Goal: Task Accomplishment & Management: Complete application form

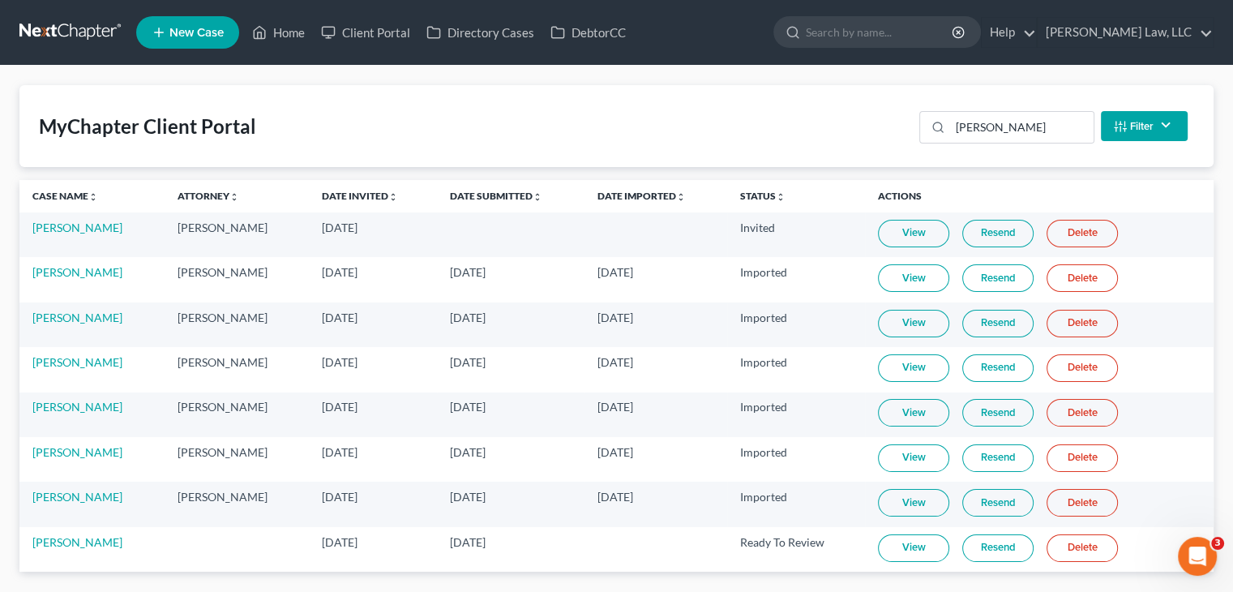
click at [203, 18] on link "New Case" at bounding box center [187, 32] width 103 height 32
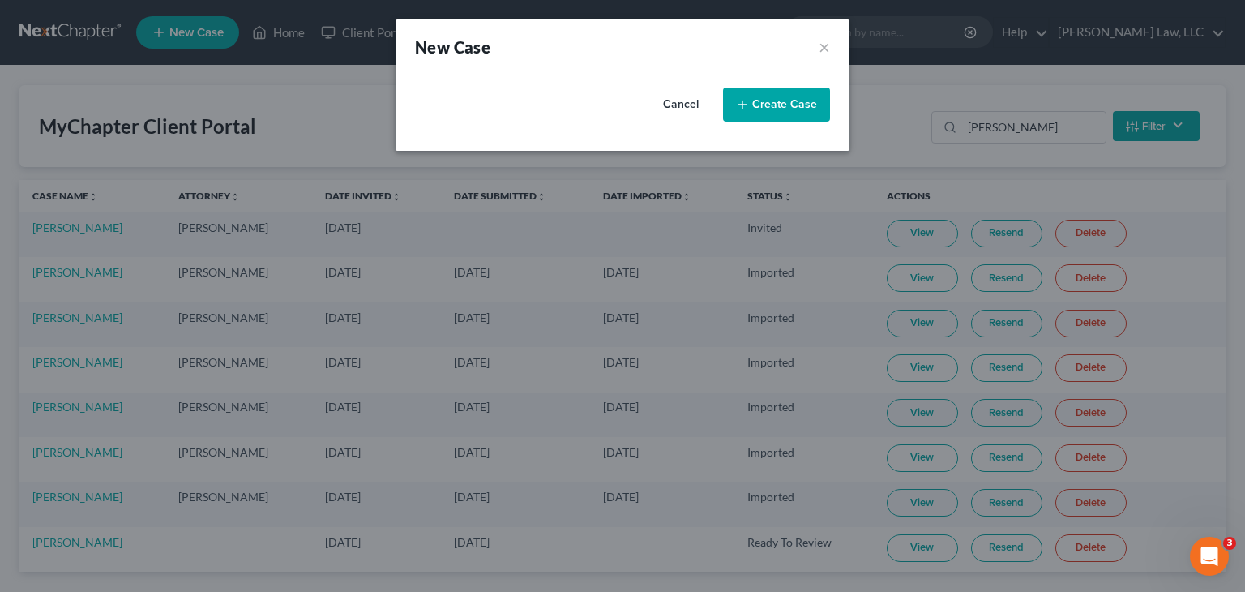
select select "32"
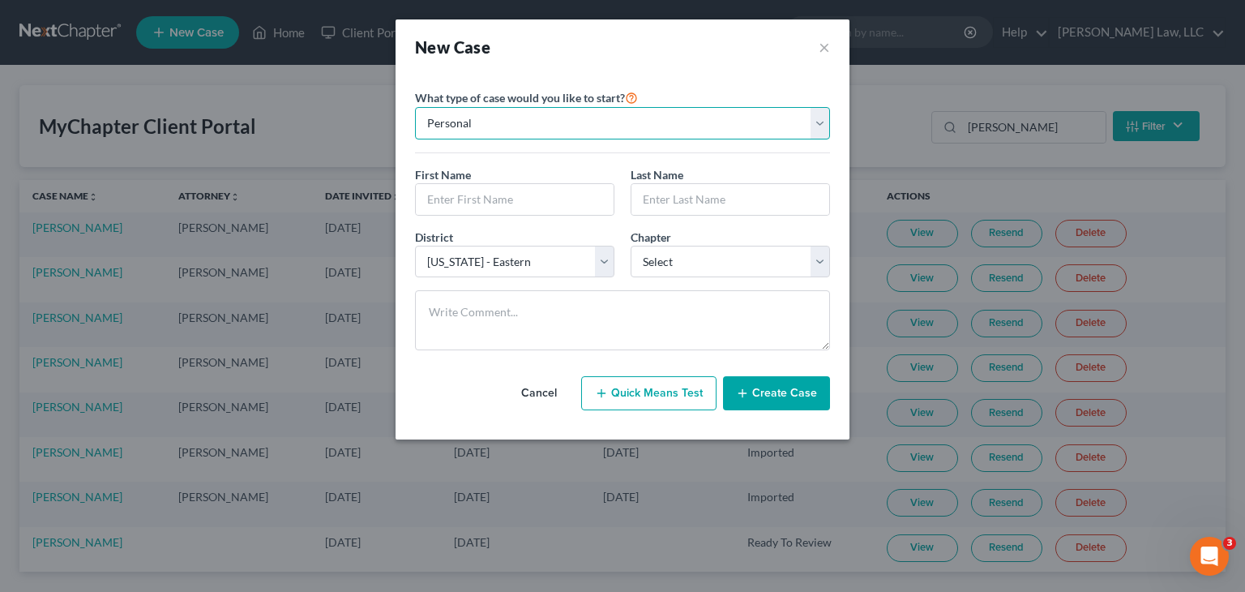
click at [532, 113] on select "Personal Business" at bounding box center [622, 123] width 415 height 32
click at [528, 123] on select "Personal Business" at bounding box center [622, 123] width 415 height 32
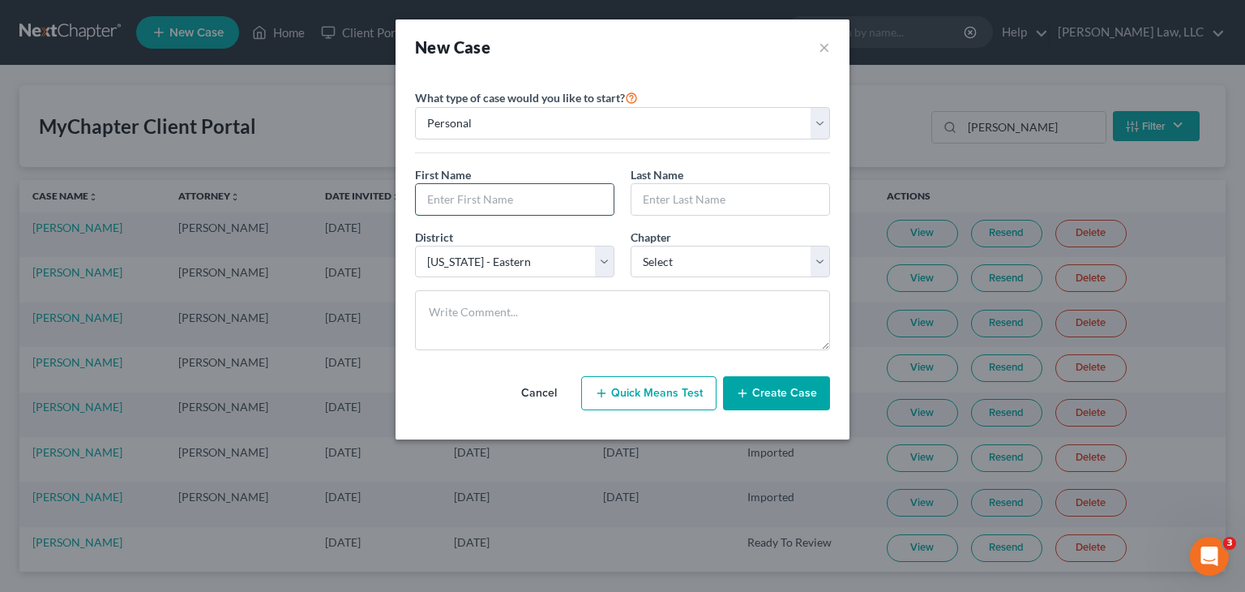
click at [493, 189] on input "text" at bounding box center [515, 199] width 198 height 31
type input "[PERSON_NAME]"
type input "Grow"
click at [671, 282] on div "District * Select [US_STATE] - [GEOGRAPHIC_DATA] [US_STATE] - [GEOGRAPHIC_DATA]…" at bounding box center [622, 260] width 431 height 62
click at [673, 274] on select "Select 7 11 12 13" at bounding box center [730, 262] width 199 height 32
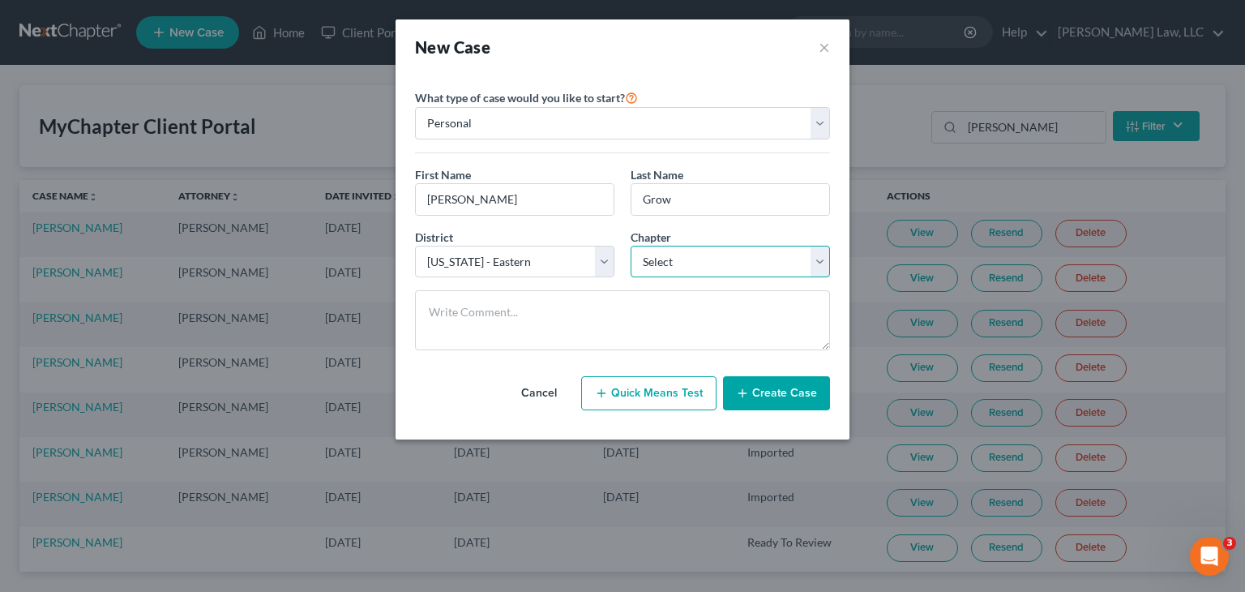
select select "3"
click at [631, 246] on select "Select 7 11 12 13" at bounding box center [730, 262] width 199 height 32
click at [734, 383] on button "Create Case" at bounding box center [776, 393] width 107 height 34
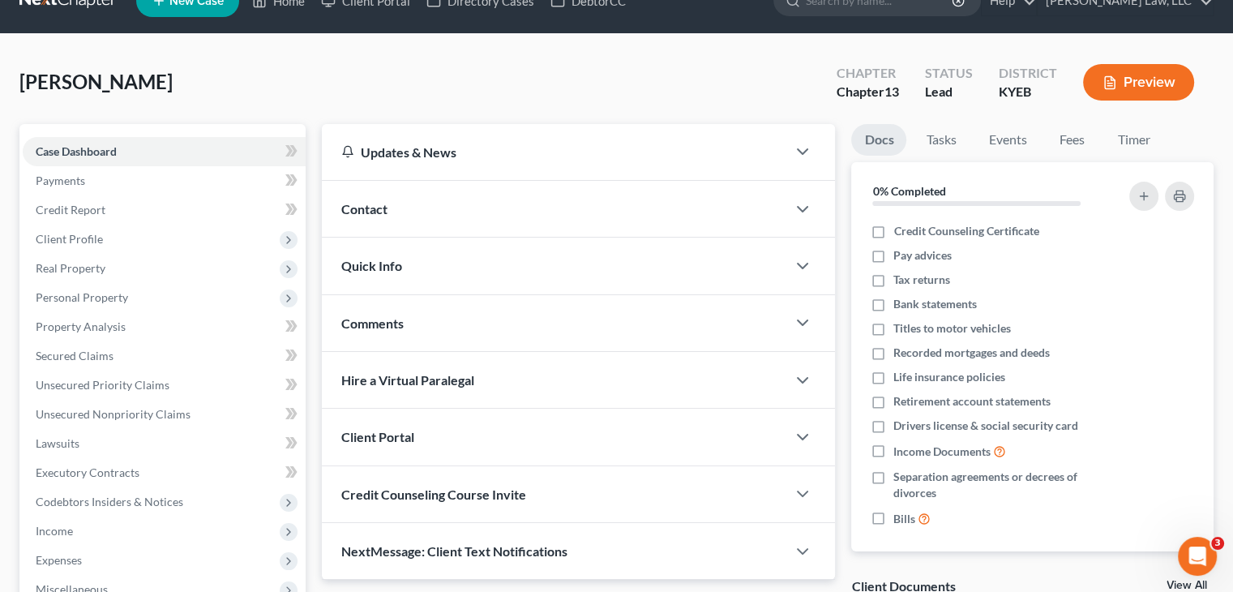
scroll to position [32, 0]
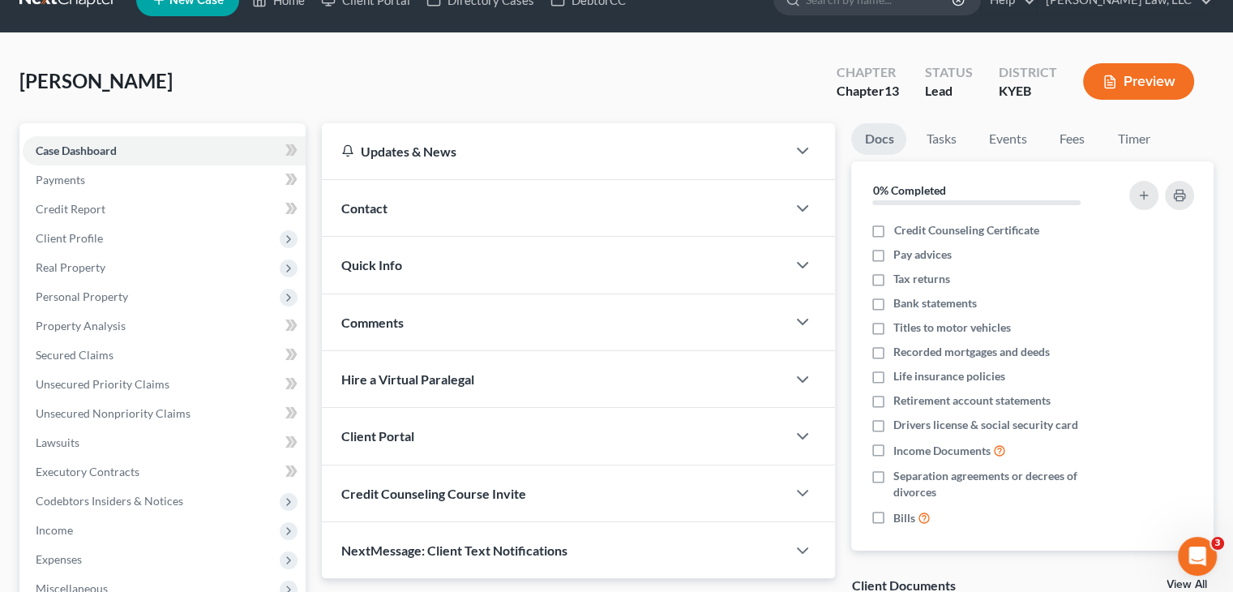
click at [531, 241] on div "Quick Info" at bounding box center [554, 265] width 464 height 56
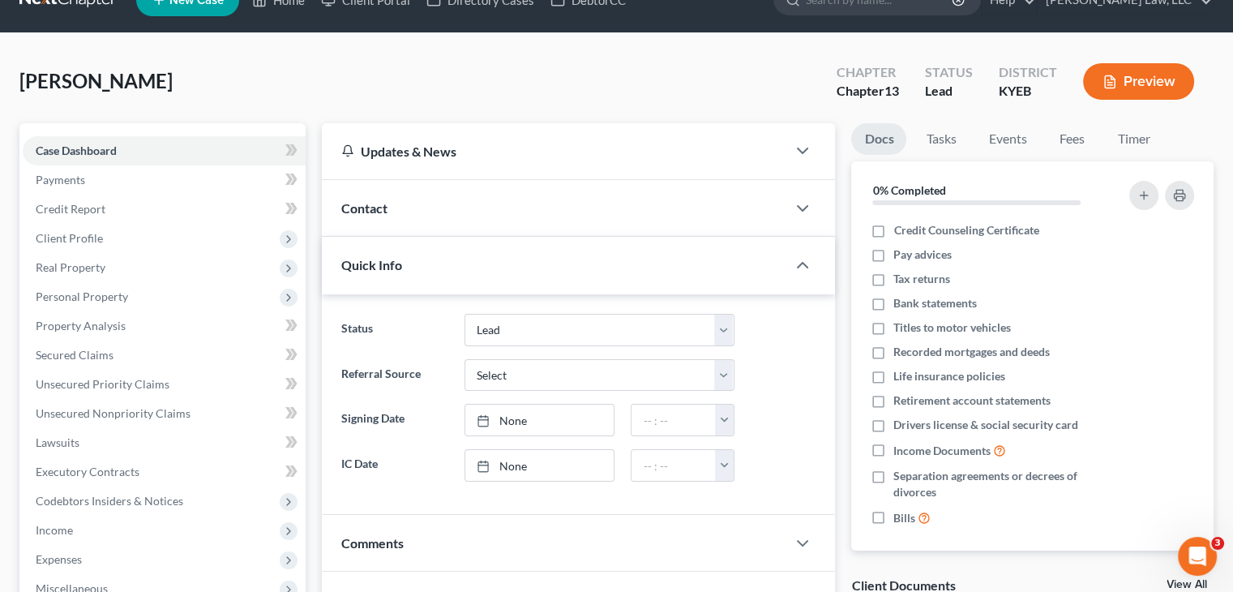
click at [491, 206] on div "Contact" at bounding box center [554, 208] width 464 height 56
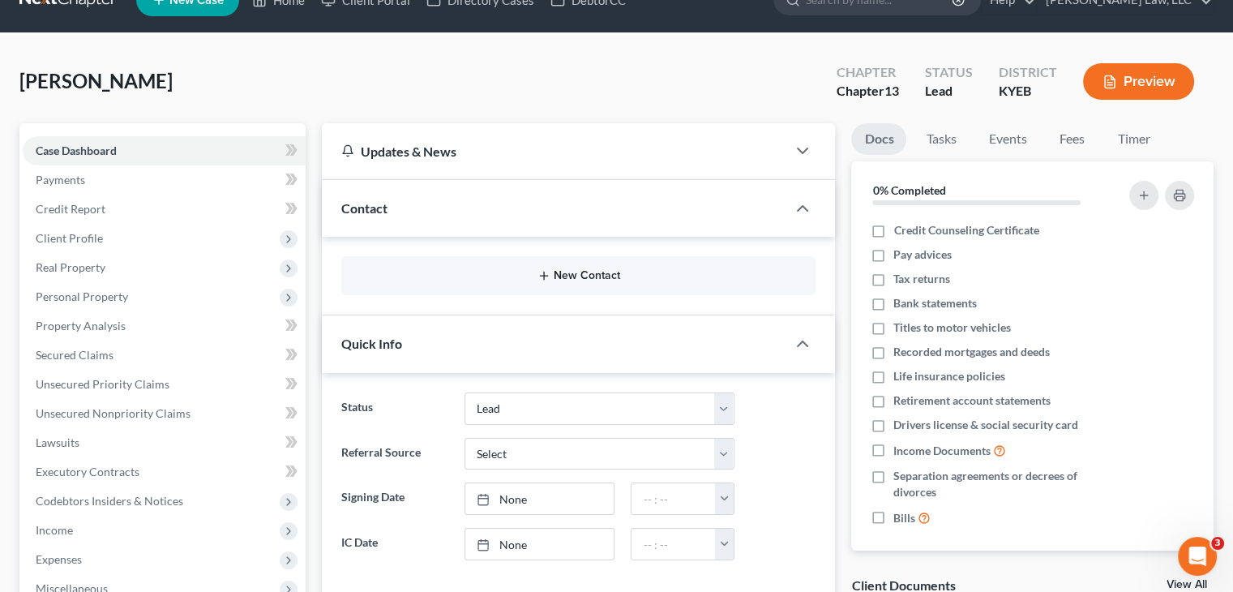
click at [502, 275] on button "New Contact" at bounding box center [578, 275] width 448 height 13
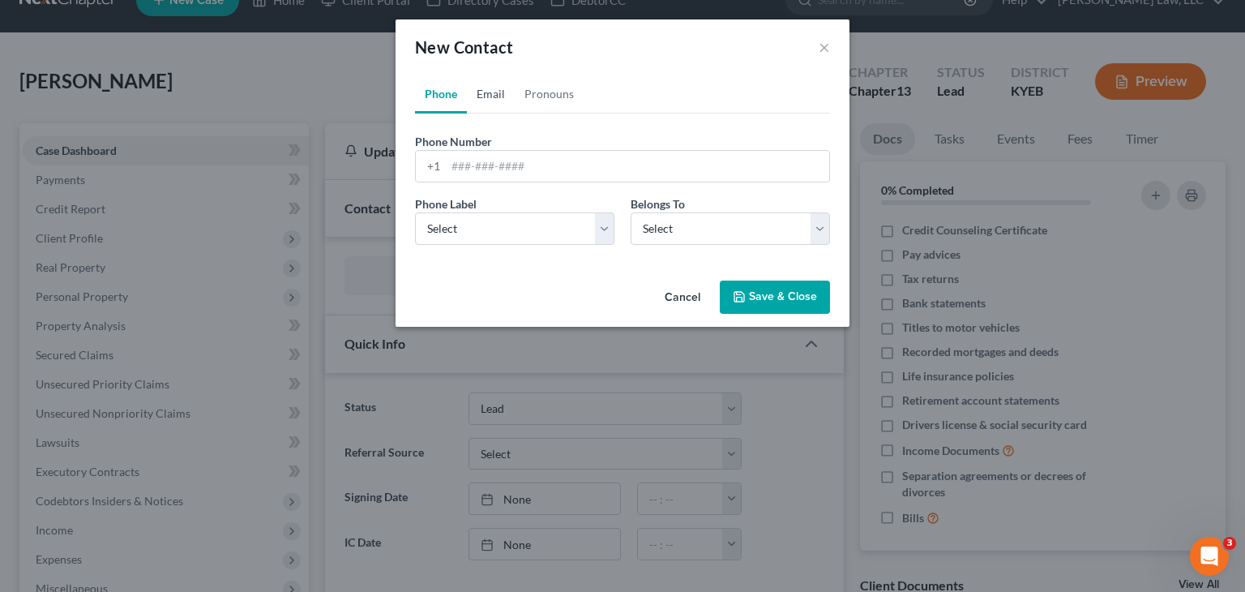
click at [490, 102] on link "Email" at bounding box center [491, 94] width 48 height 39
click at [503, 168] on input "email" at bounding box center [637, 166] width 383 height 31
paste input "[EMAIL_ADDRESS][DOMAIN_NAME]"
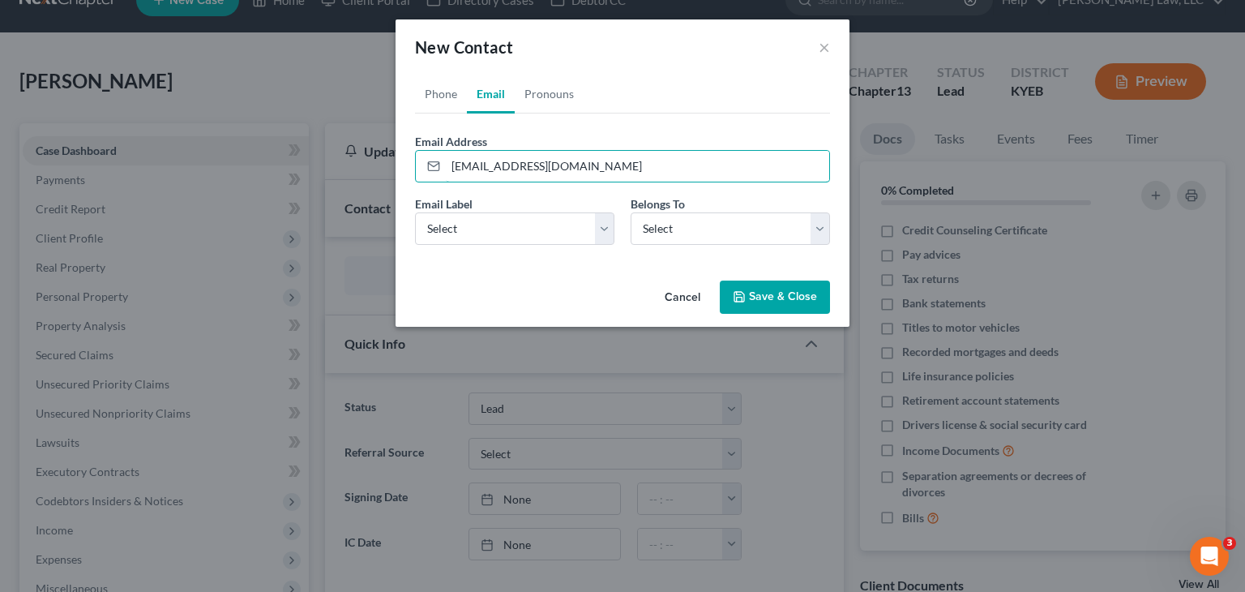
type input "[EMAIL_ADDRESS][DOMAIN_NAME]"
click at [546, 208] on div "Email Label Select Home Work Other" at bounding box center [515, 219] width 216 height 49
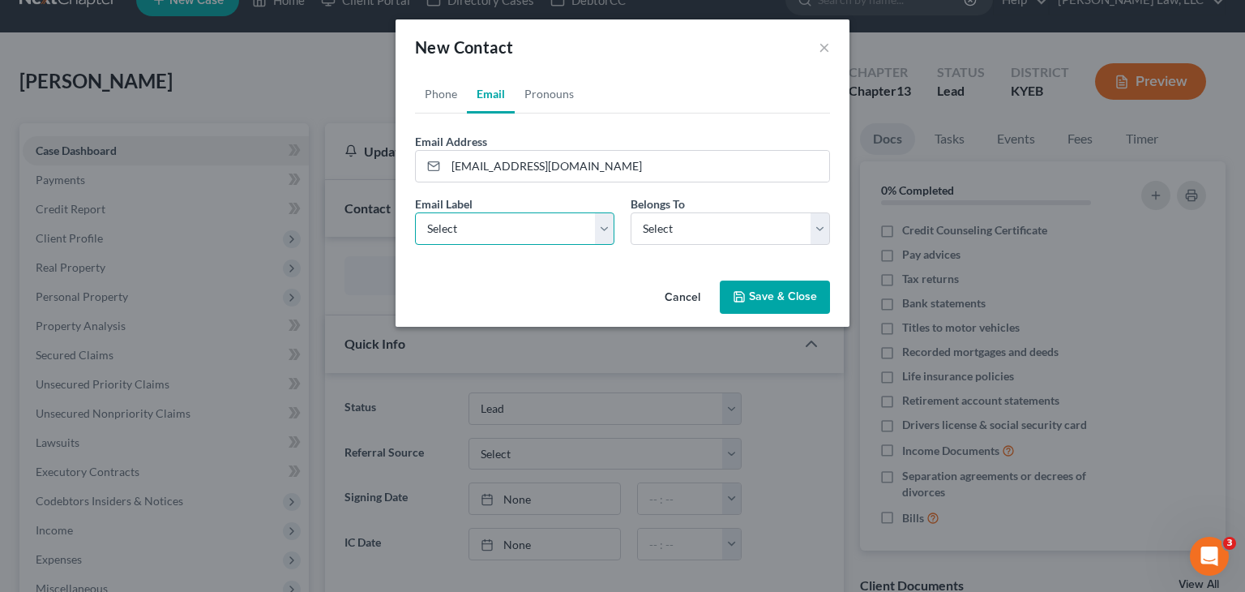
click at [545, 221] on select "Select Home Work Other" at bounding box center [514, 228] width 199 height 32
select select "0"
click at [415, 212] on select "Select Home Work Other" at bounding box center [514, 228] width 199 height 32
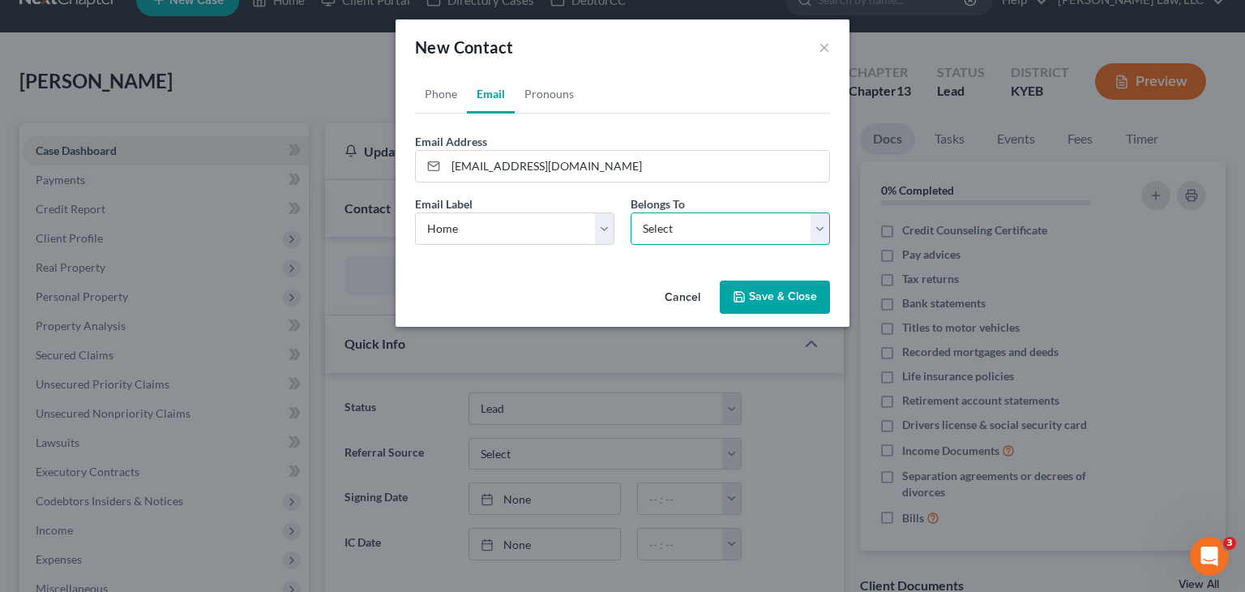
click at [683, 220] on select "Select Client Other" at bounding box center [730, 228] width 199 height 32
select select "0"
click at [631, 212] on select "Select Client Other" at bounding box center [730, 228] width 199 height 32
click at [752, 311] on button "Save & Close" at bounding box center [775, 297] width 110 height 34
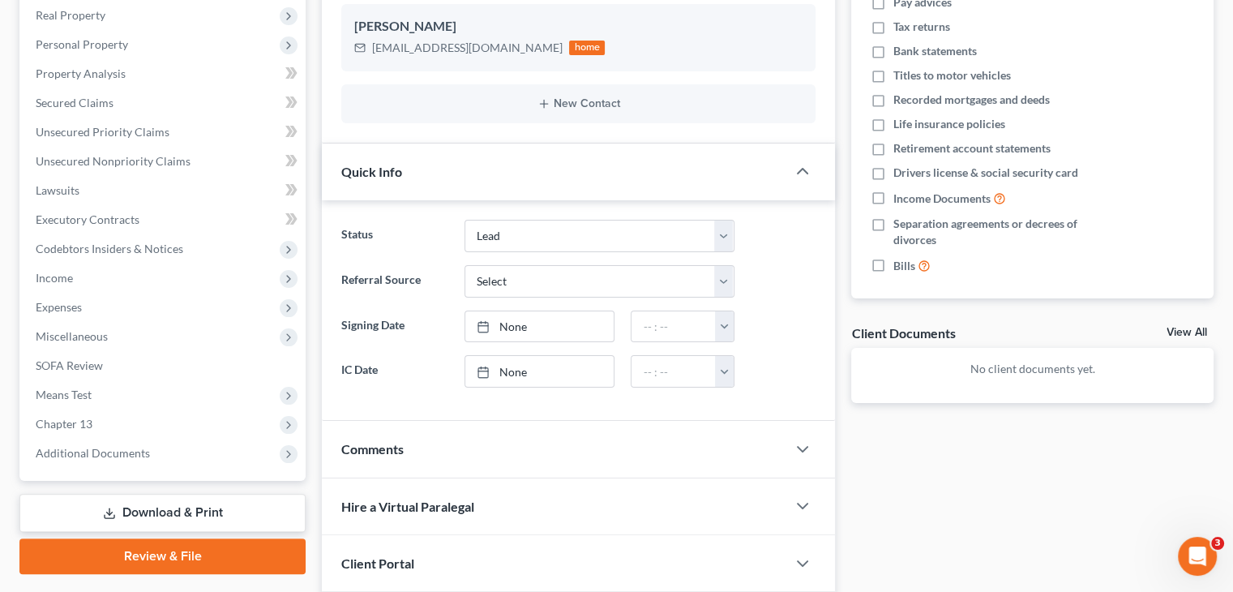
scroll to position [337, 0]
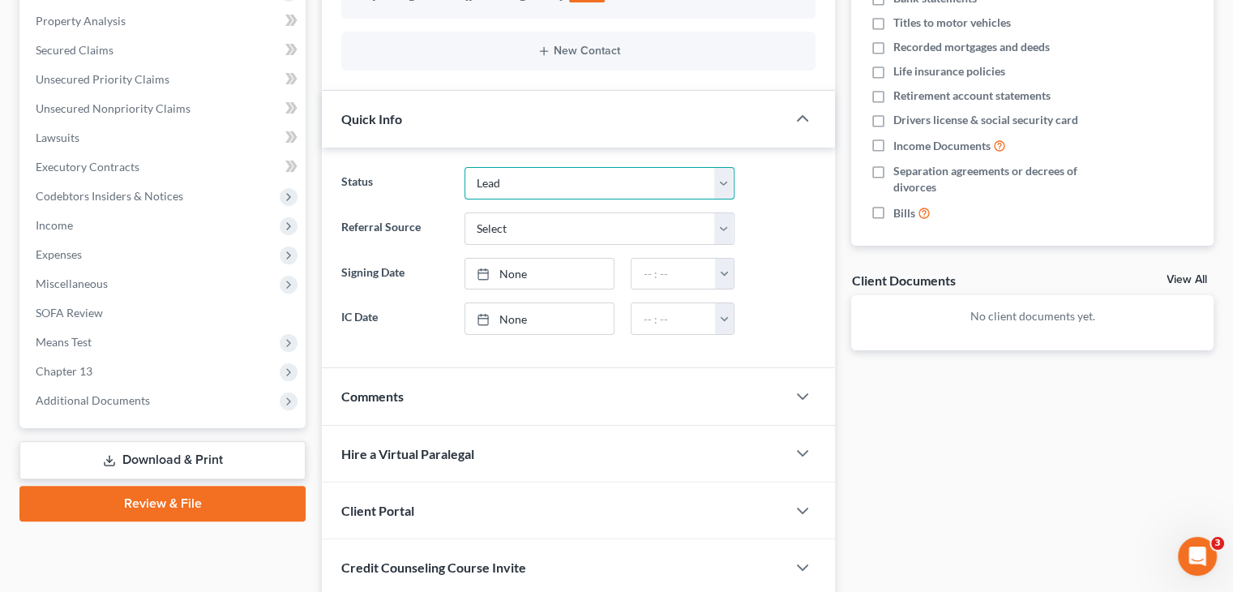
click at [560, 183] on select "Discharged Dismissed Filed In Progress Lead Lost Lead Ready to File To Review" at bounding box center [599, 183] width 270 height 32
click at [464, 167] on select "Discharged Dismissed Filed In Progress Lead Lost Lead Ready to File To Review" at bounding box center [599, 183] width 270 height 32
click at [620, 118] on div "Quick Info" at bounding box center [554, 119] width 464 height 56
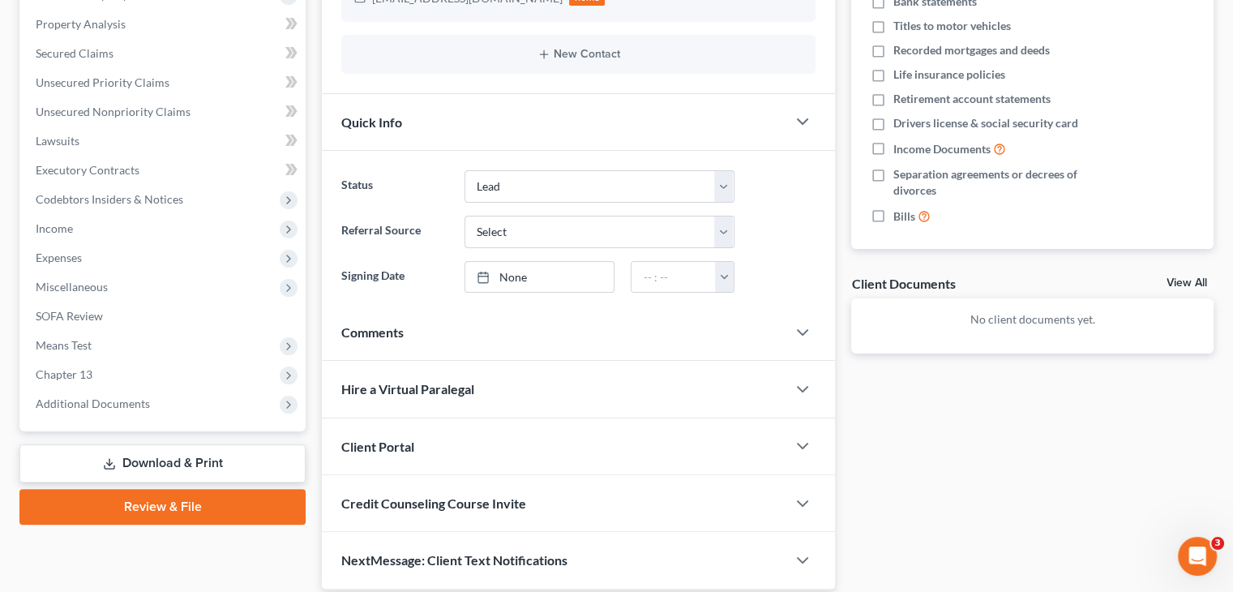
scroll to position [327, 0]
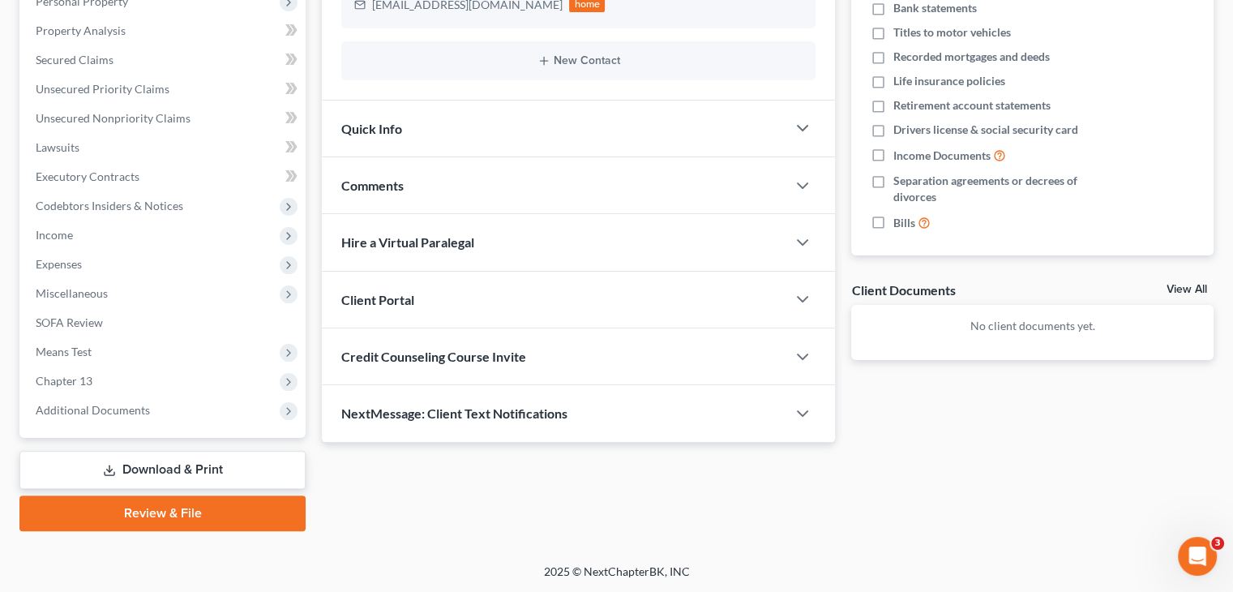
click at [522, 301] on div "Client Portal" at bounding box center [554, 300] width 464 height 56
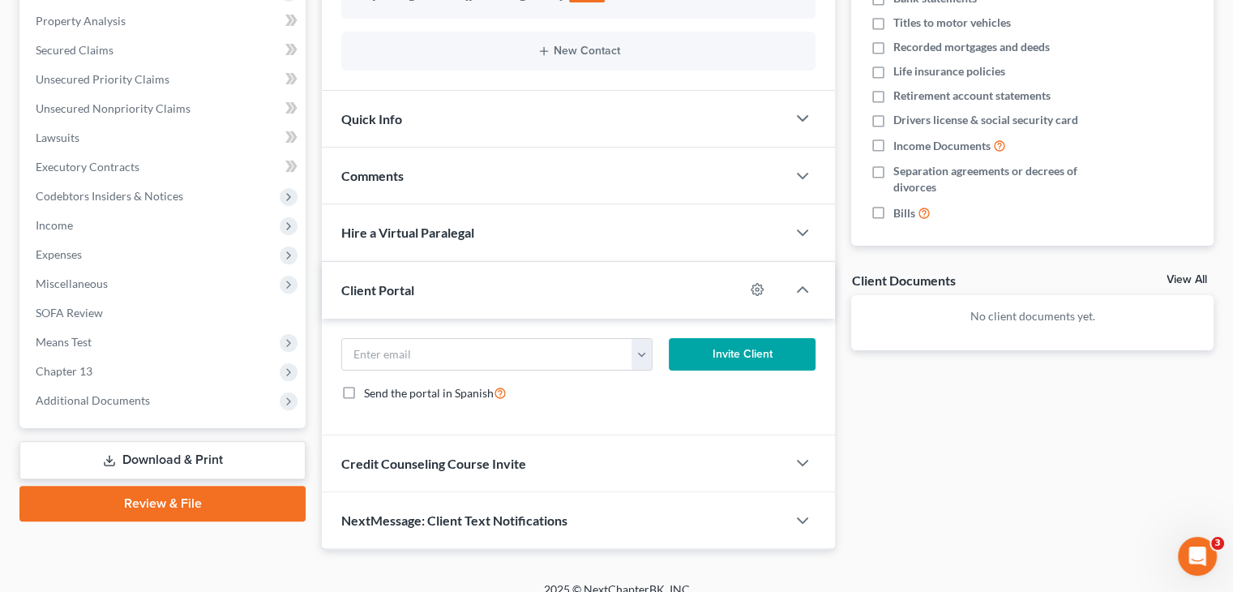
scroll to position [338, 0]
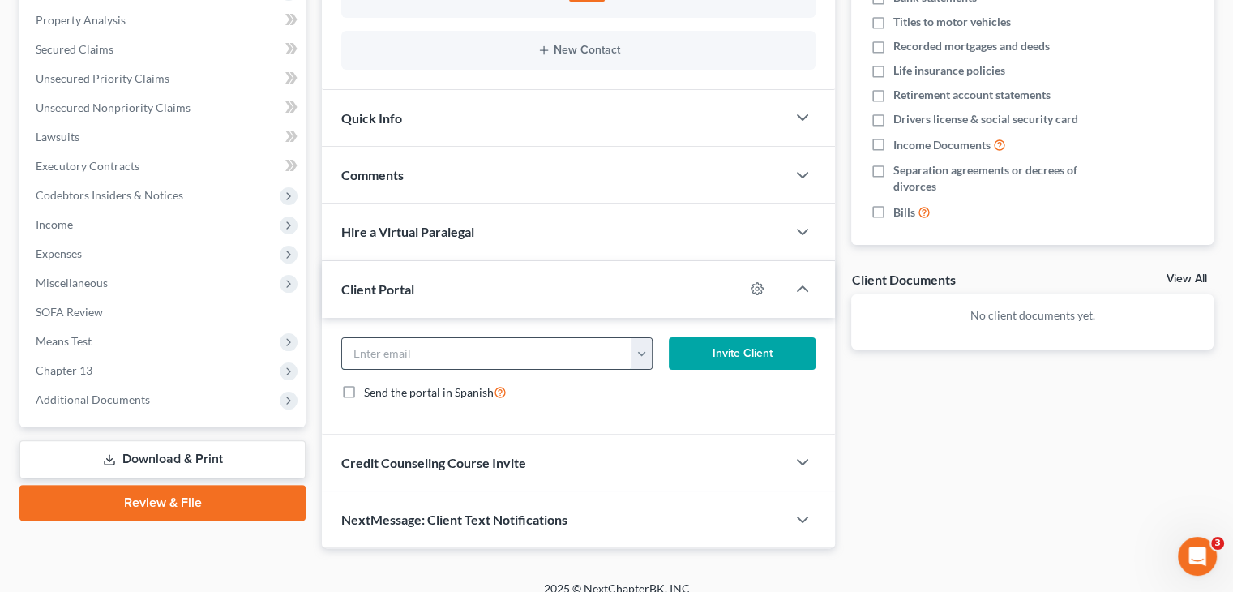
click at [512, 344] on input "email" at bounding box center [487, 353] width 290 height 31
paste input "[EMAIL_ADDRESS][DOMAIN_NAME]"
type input "[EMAIL_ADDRESS][DOMAIN_NAME]"
click at [729, 345] on button "Invite Client" at bounding box center [743, 353] width 148 height 32
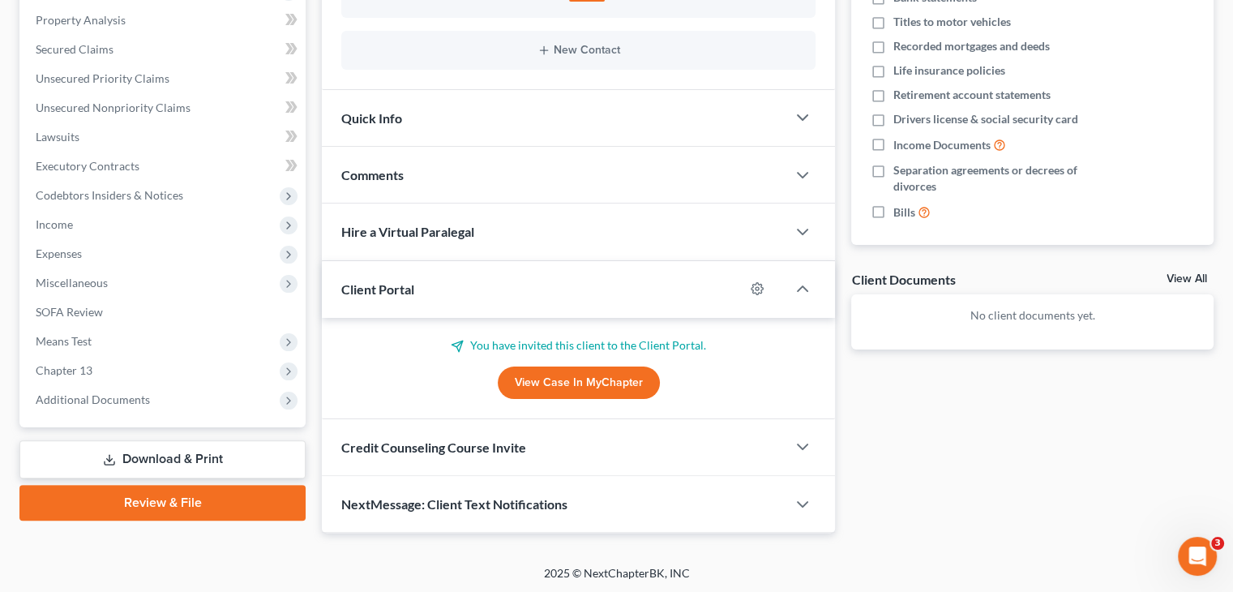
click at [489, 455] on div "Credit Counseling Course Invite" at bounding box center [554, 447] width 464 height 56
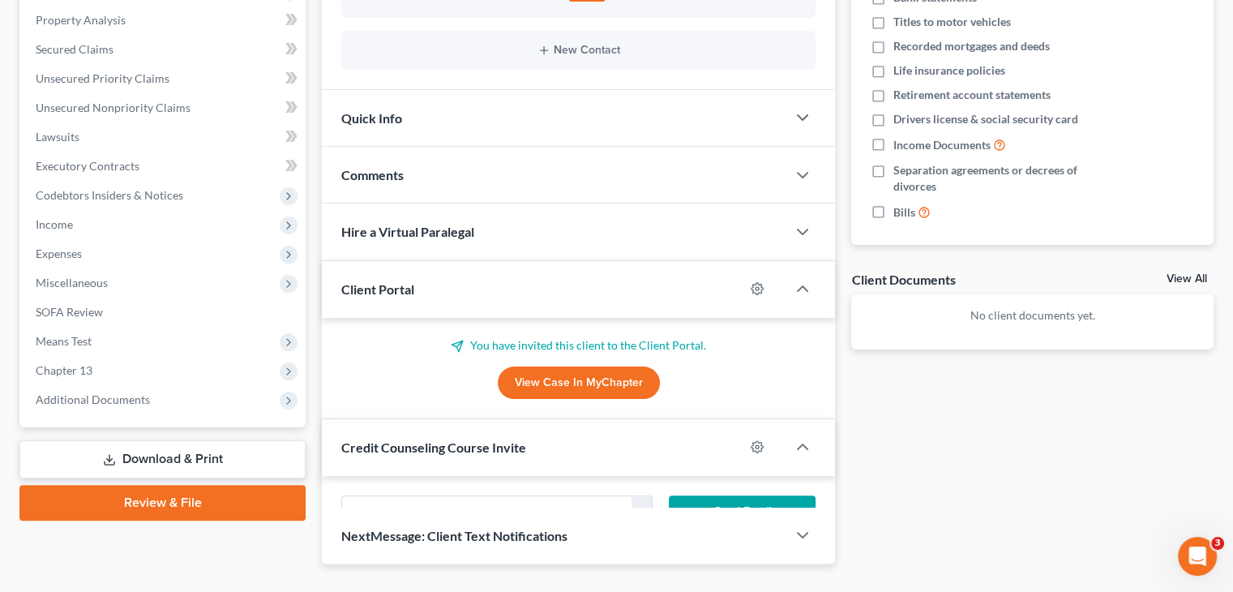
scroll to position [378, 0]
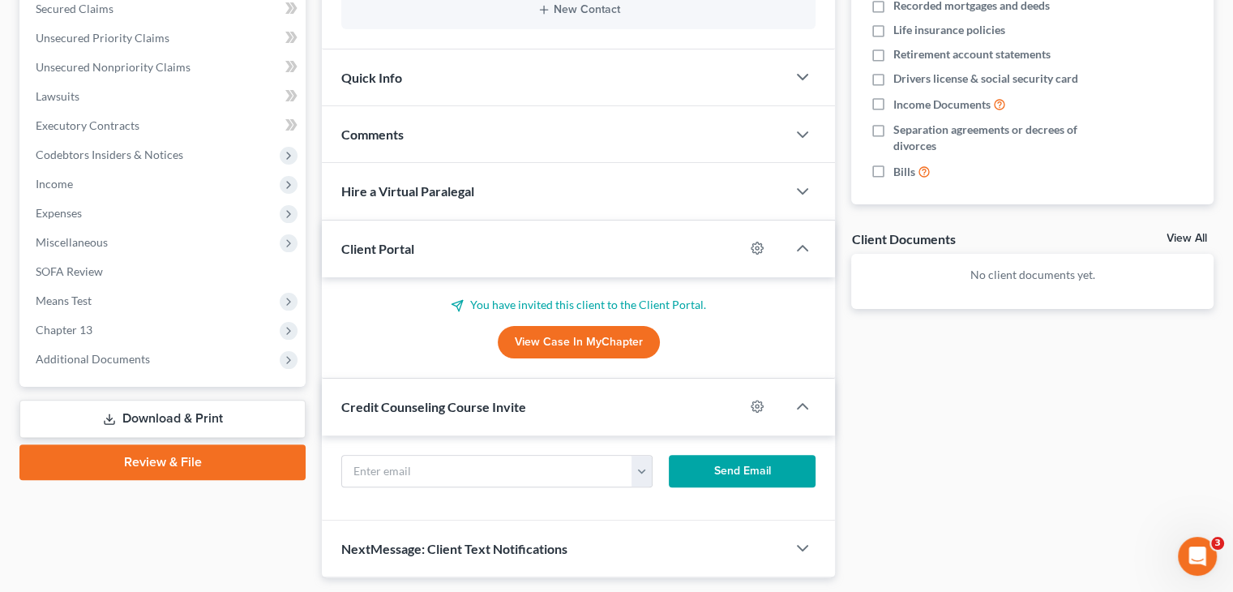
click at [478, 490] on form "[EMAIL_ADDRESS][DOMAIN_NAME] Send Email" at bounding box center [578, 477] width 490 height 45
click at [477, 471] on input "text" at bounding box center [487, 470] width 290 height 31
paste input "[EMAIL_ADDRESS][DOMAIN_NAME]"
type input "[EMAIL_ADDRESS][DOMAIN_NAME]"
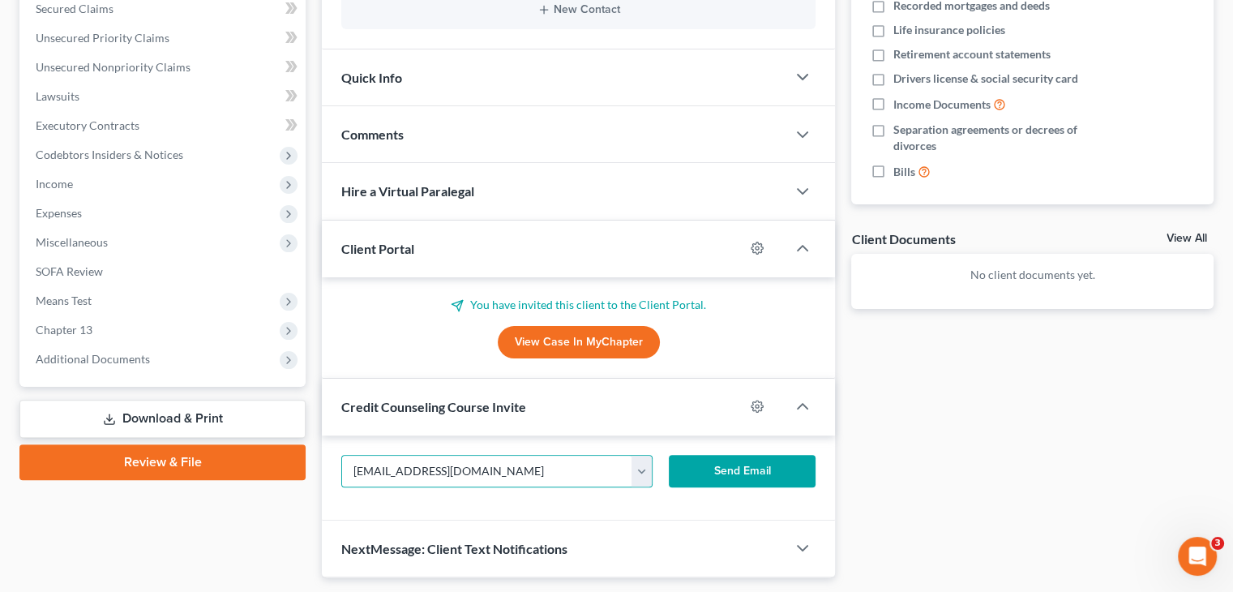
click at [726, 472] on button "Send Email" at bounding box center [743, 471] width 148 height 32
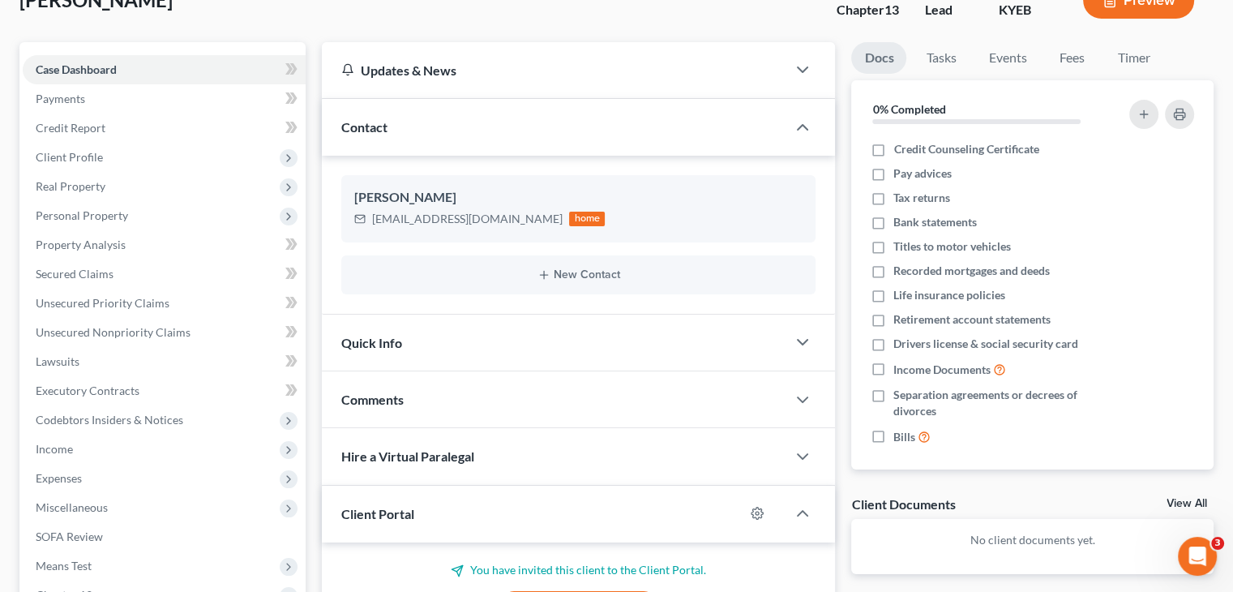
scroll to position [0, 0]
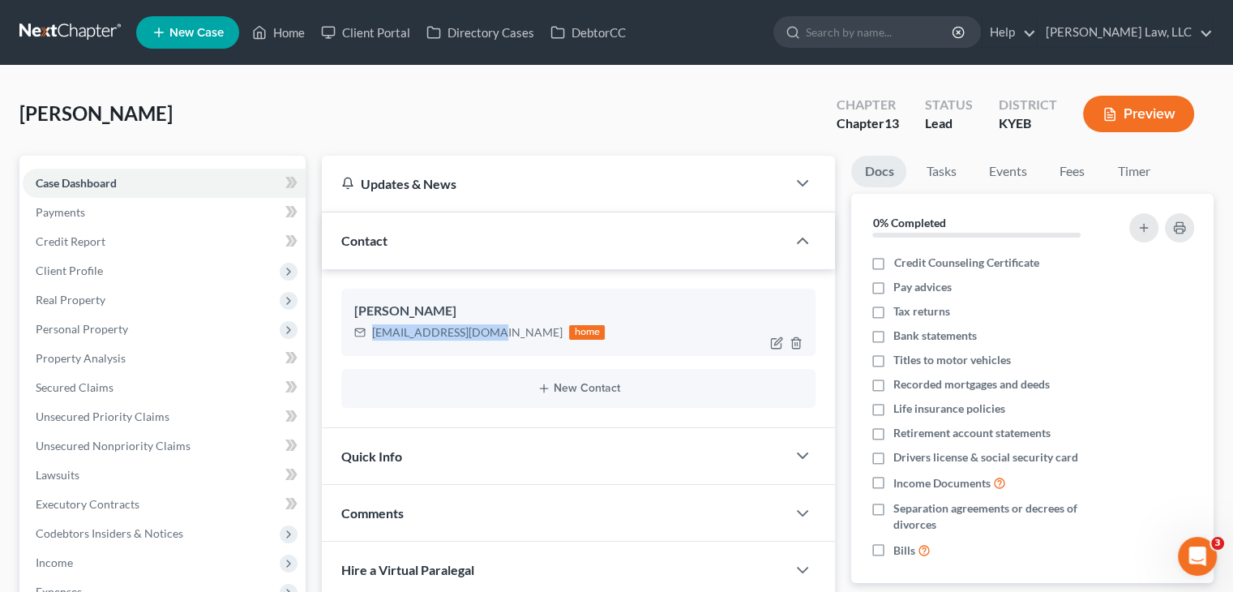
drag, startPoint x: 490, startPoint y: 327, endPoint x: 370, endPoint y: 331, distance: 120.0
click at [370, 331] on div "[EMAIL_ADDRESS][DOMAIN_NAME] home" at bounding box center [479, 332] width 250 height 21
copy div "[EMAIL_ADDRESS][DOMAIN_NAME]"
